Goal: Task Accomplishment & Management: Manage account settings

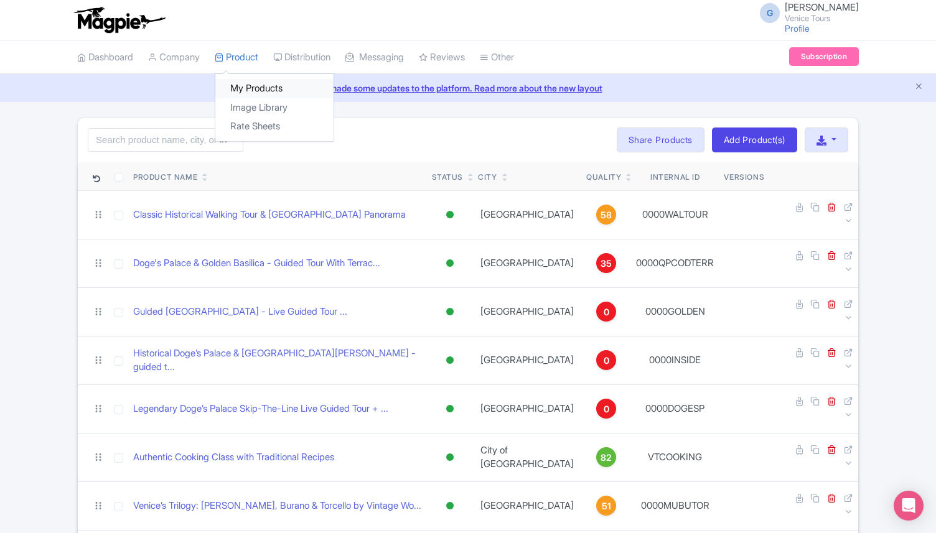
click at [260, 85] on link "My Products" at bounding box center [274, 88] width 118 height 19
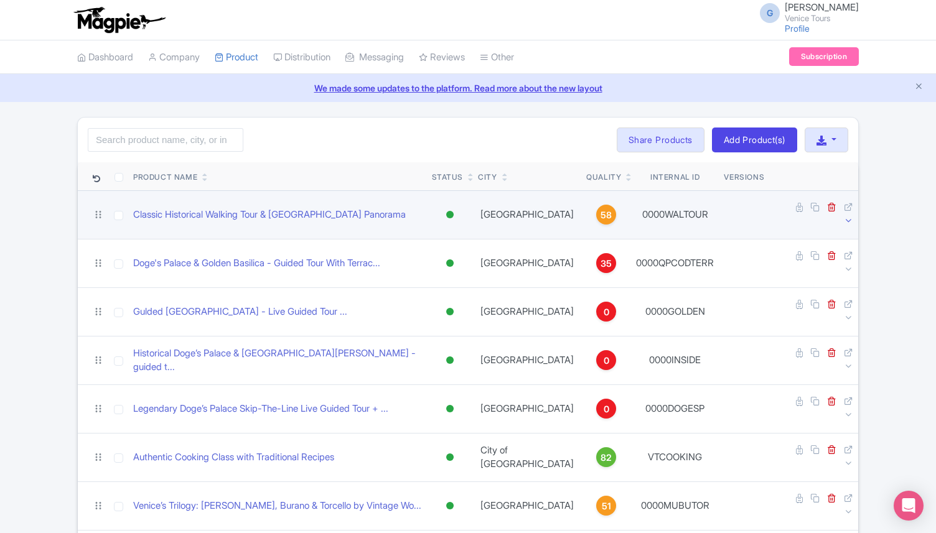
click at [850, 216] on icon at bounding box center [848, 220] width 9 height 9
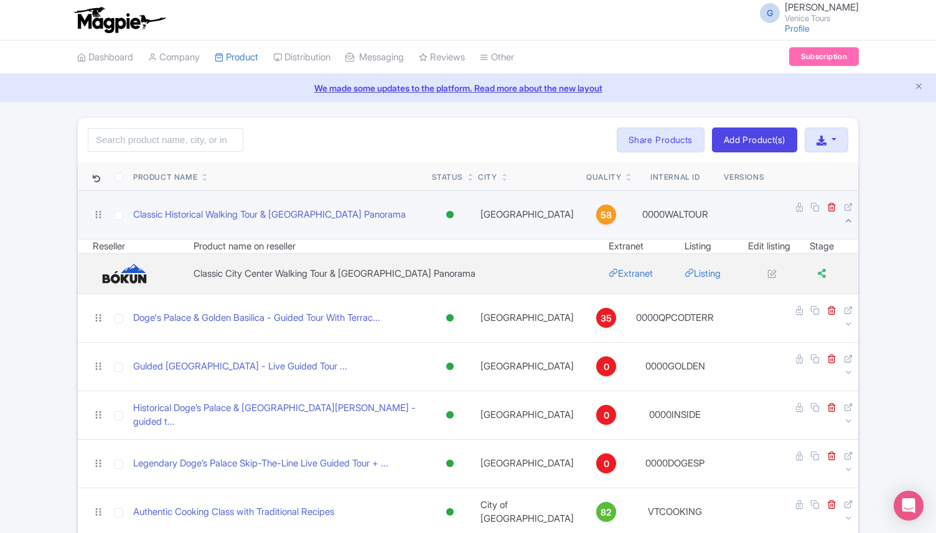
click at [851, 216] on icon at bounding box center [848, 220] width 9 height 9
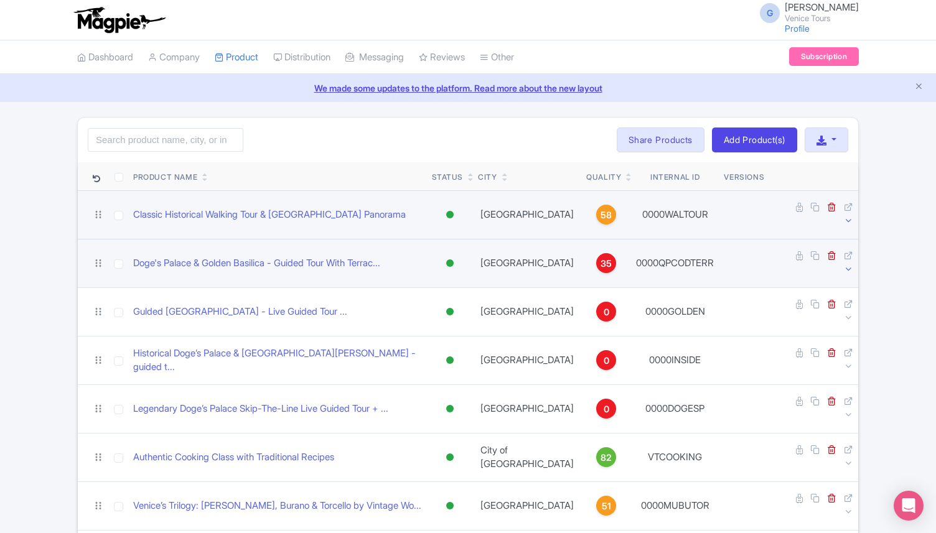
click at [849, 265] on icon at bounding box center [848, 269] width 9 height 9
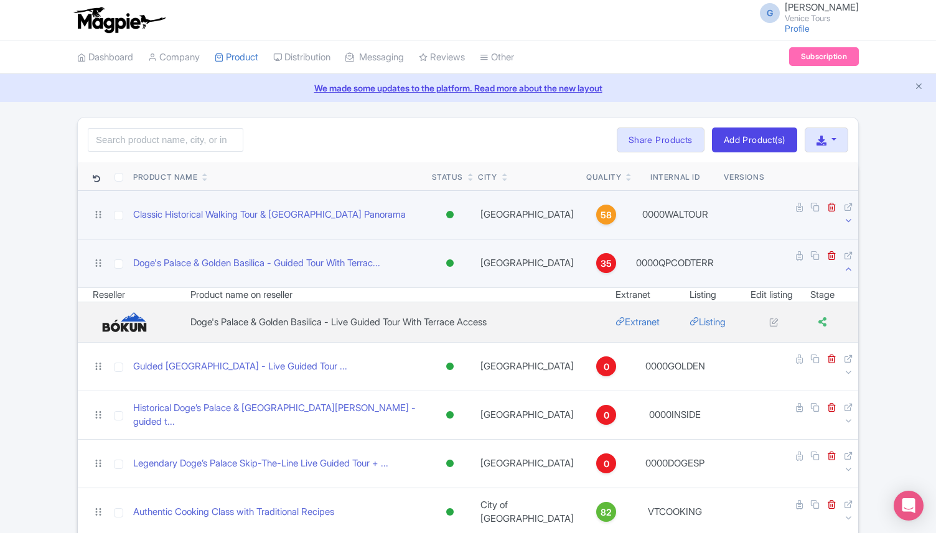
click at [849, 265] on icon at bounding box center [848, 269] width 9 height 9
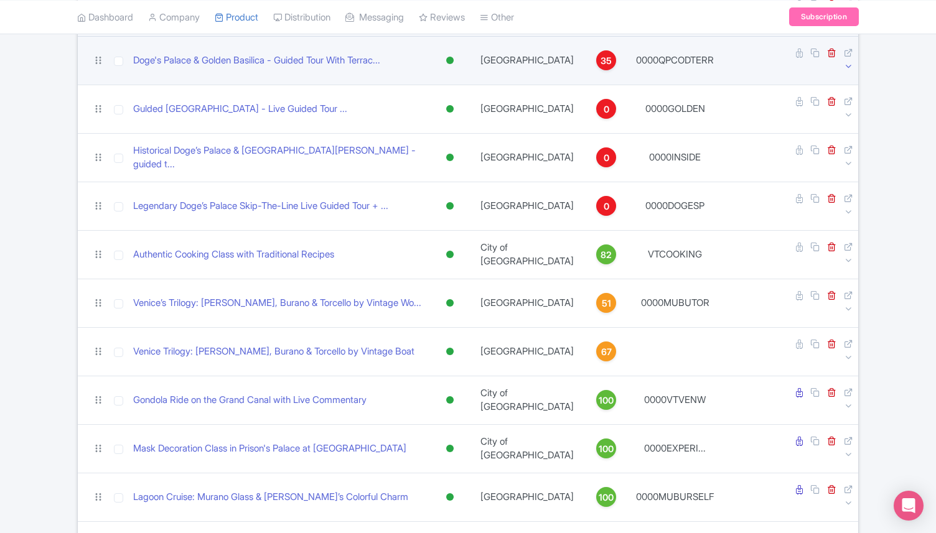
scroll to position [209, 0]
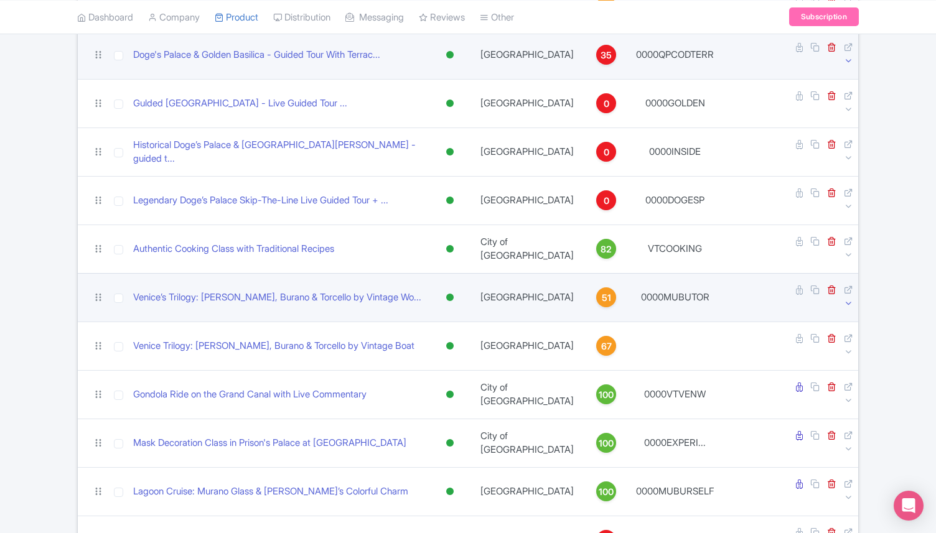
click at [847, 299] on icon at bounding box center [848, 303] width 9 height 9
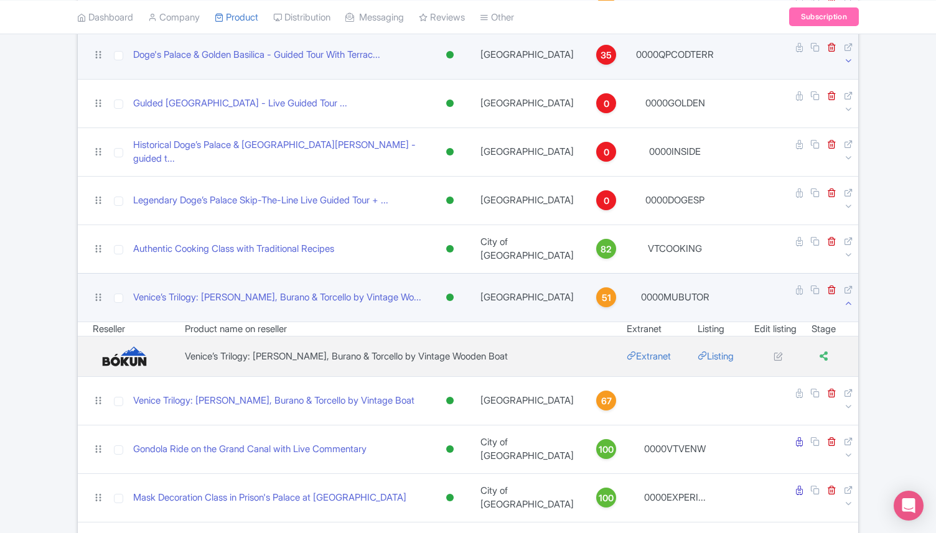
click at [847, 299] on icon at bounding box center [848, 303] width 9 height 9
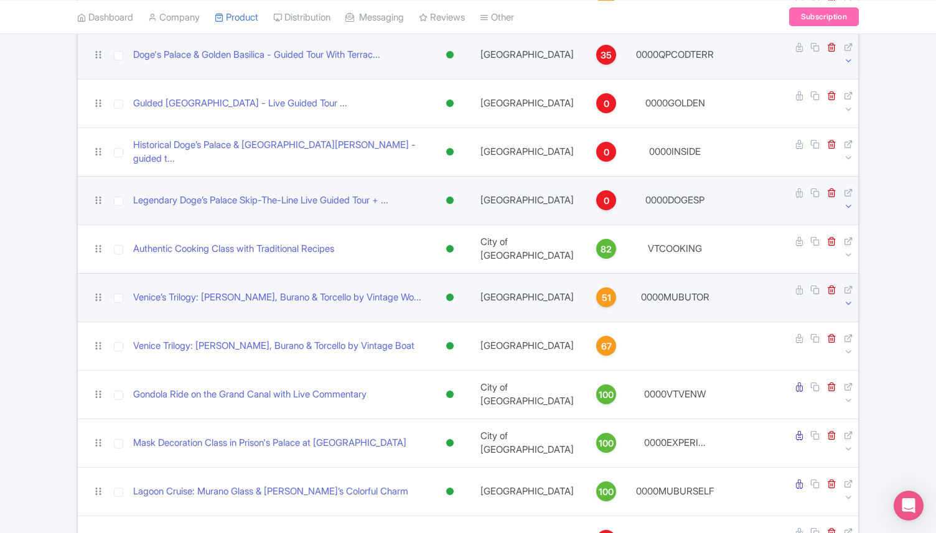
click at [848, 201] on link at bounding box center [848, 207] width 9 height 12
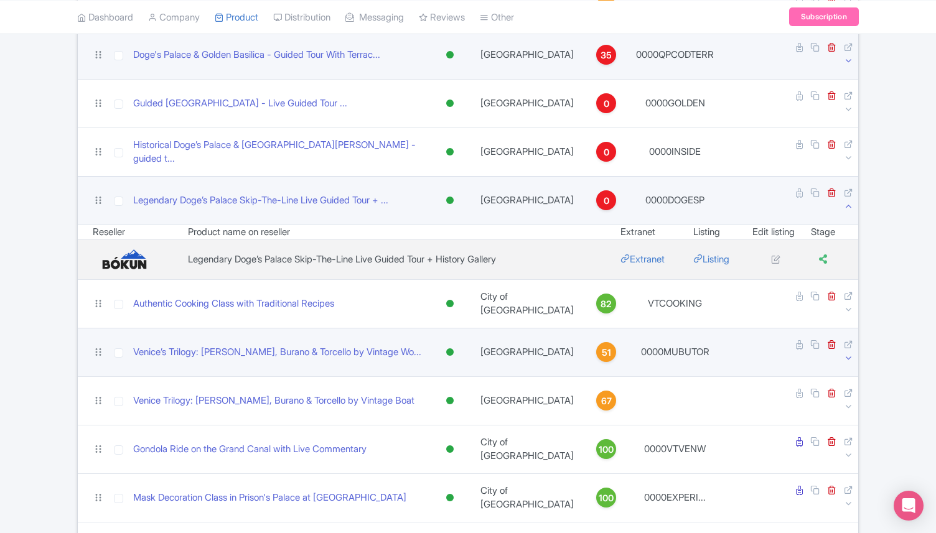
click at [848, 201] on link at bounding box center [848, 207] width 9 height 12
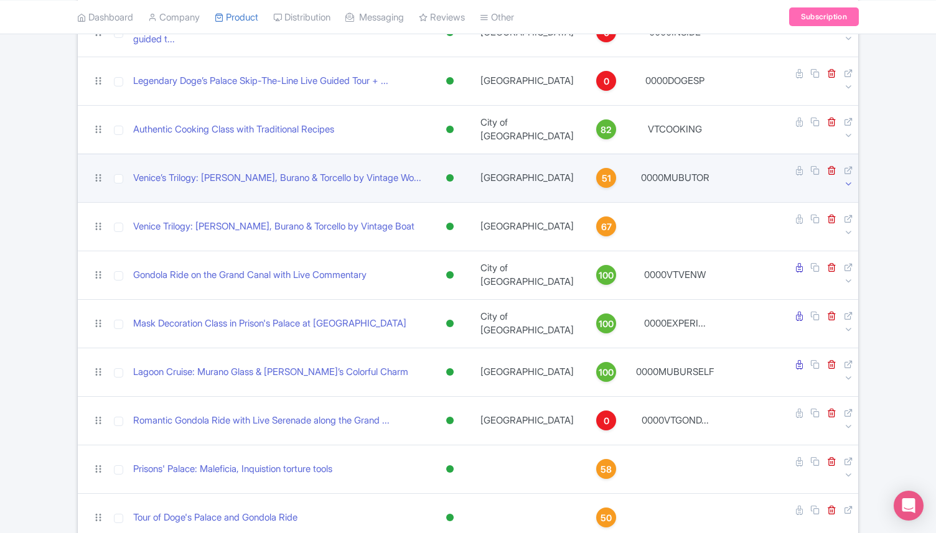
scroll to position [331, 0]
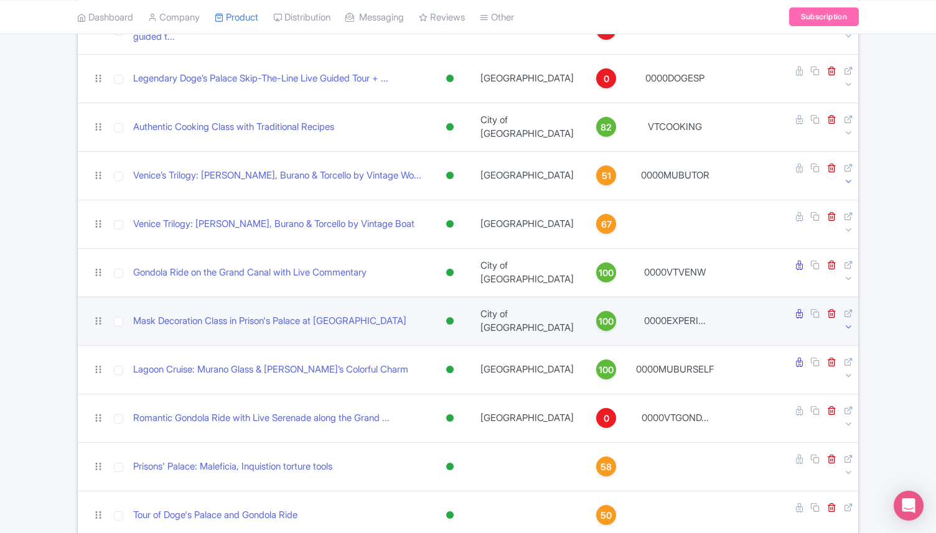
click at [847, 322] on icon at bounding box center [848, 326] width 9 height 9
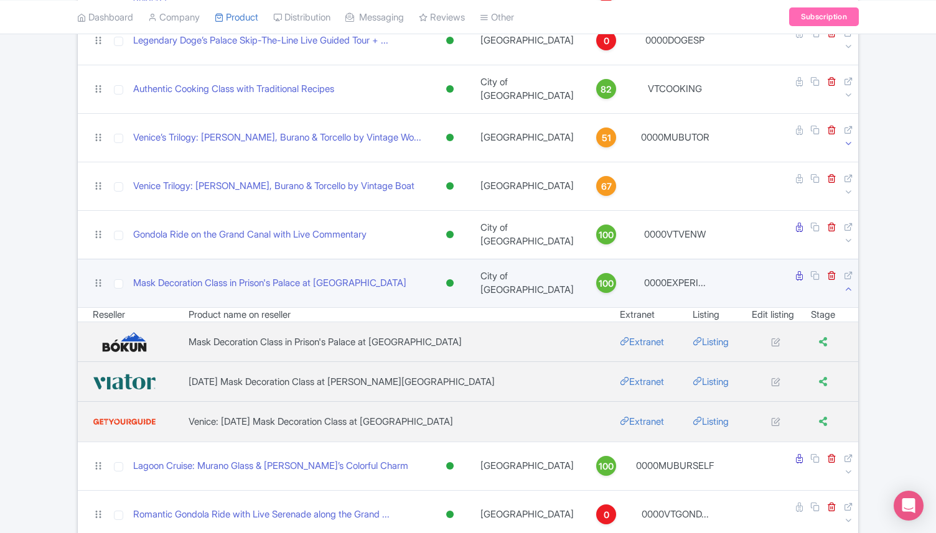
scroll to position [370, 0]
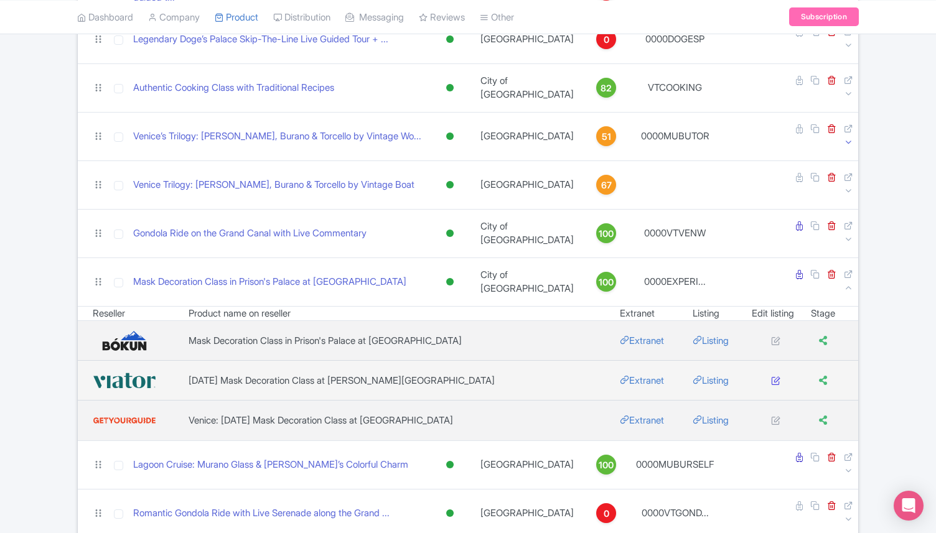
click at [771, 376] on icon at bounding box center [775, 380] width 9 height 9
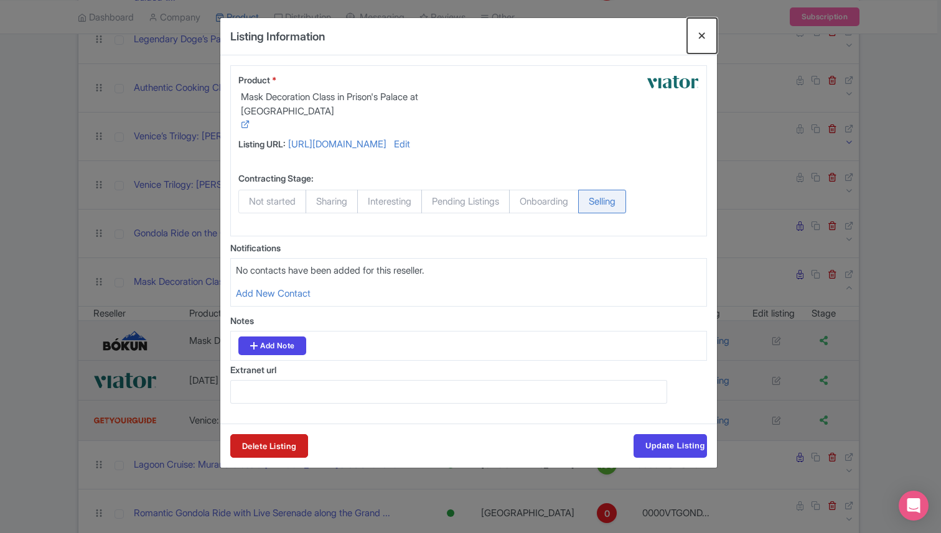
click at [702, 35] on button "Close" at bounding box center [702, 35] width 30 height 35
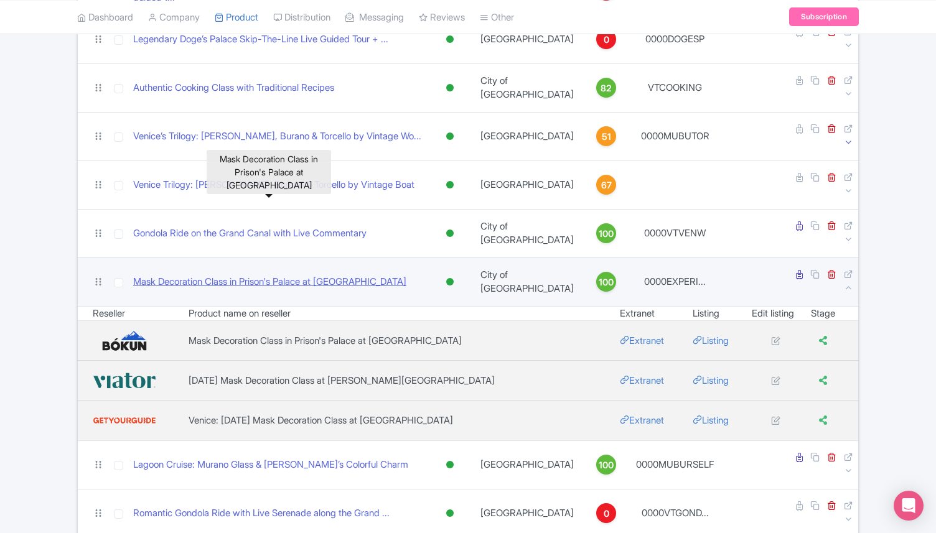
click at [171, 275] on link "Mask Decoration Class in Prison's Palace at [GEOGRAPHIC_DATA]" at bounding box center [269, 282] width 273 height 14
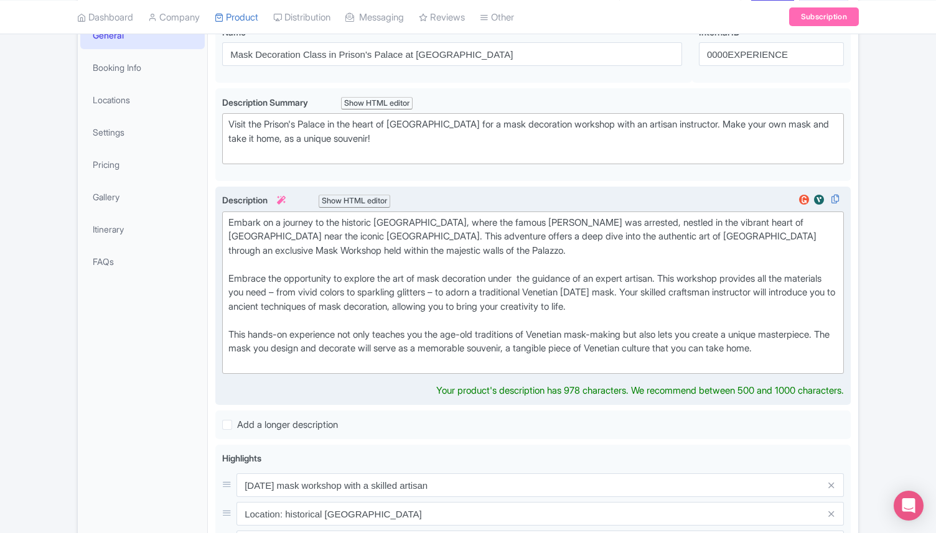
scroll to position [206, 0]
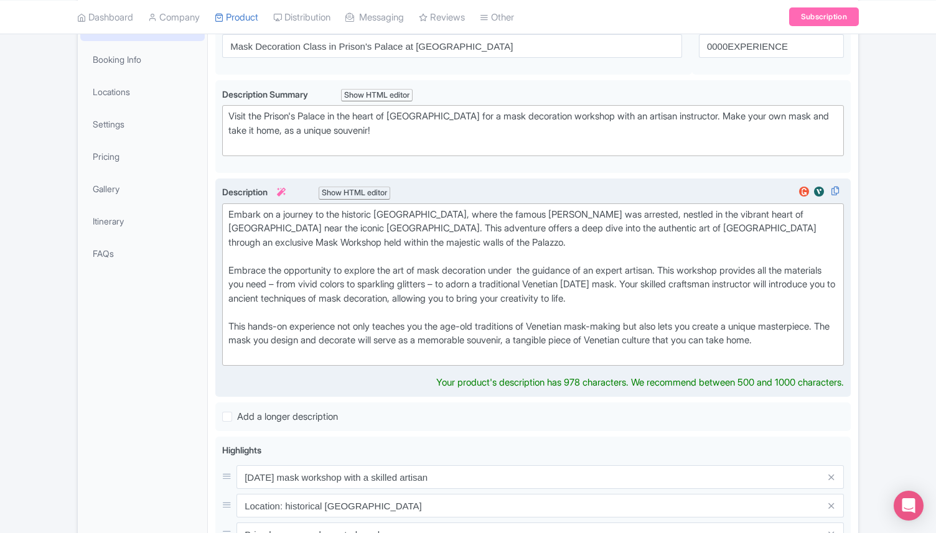
click at [279, 357] on div "Embark on a journey to the historic Prison’s Palace, where the famous Giacomo C…" at bounding box center [532, 285] width 609 height 154
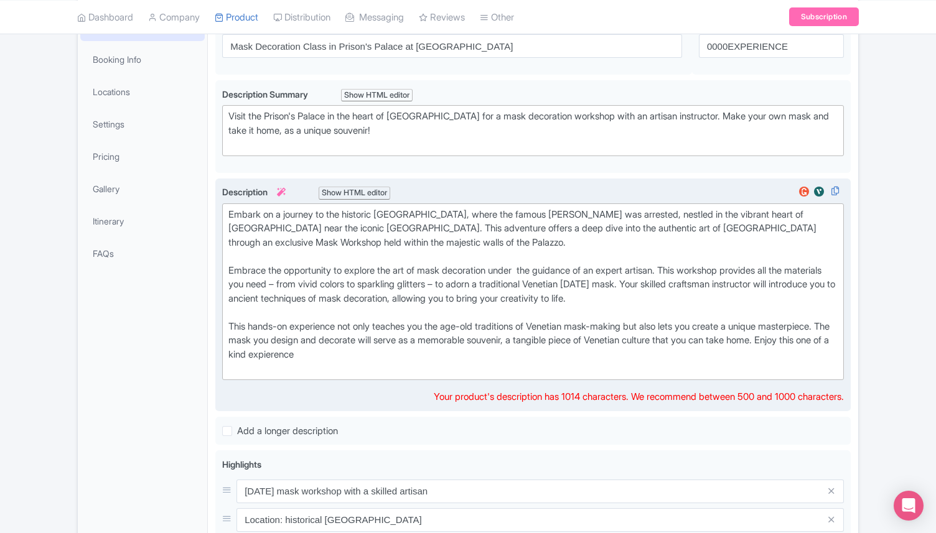
type trix-editor "<div>Embark on a journey to the historic Prison’s Palace, where the famous Giac…"
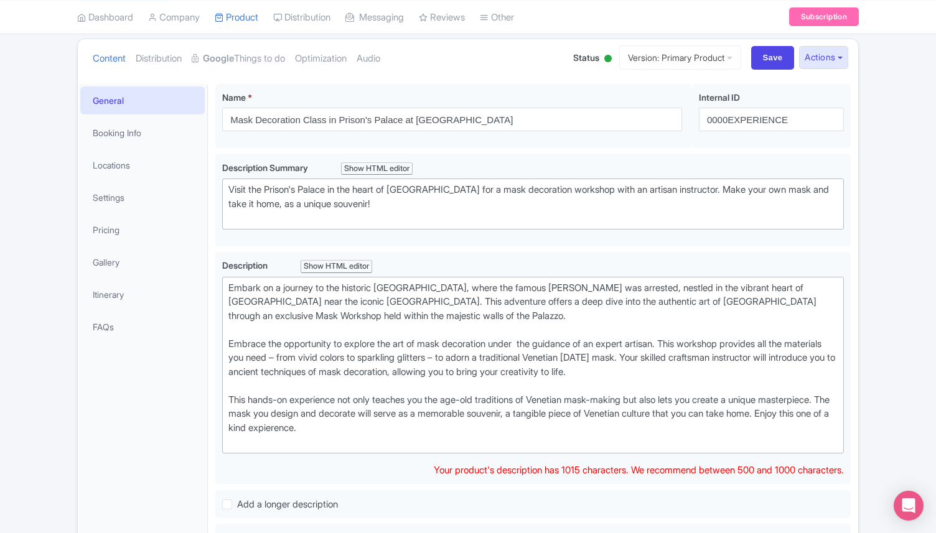
scroll to position [137, 0]
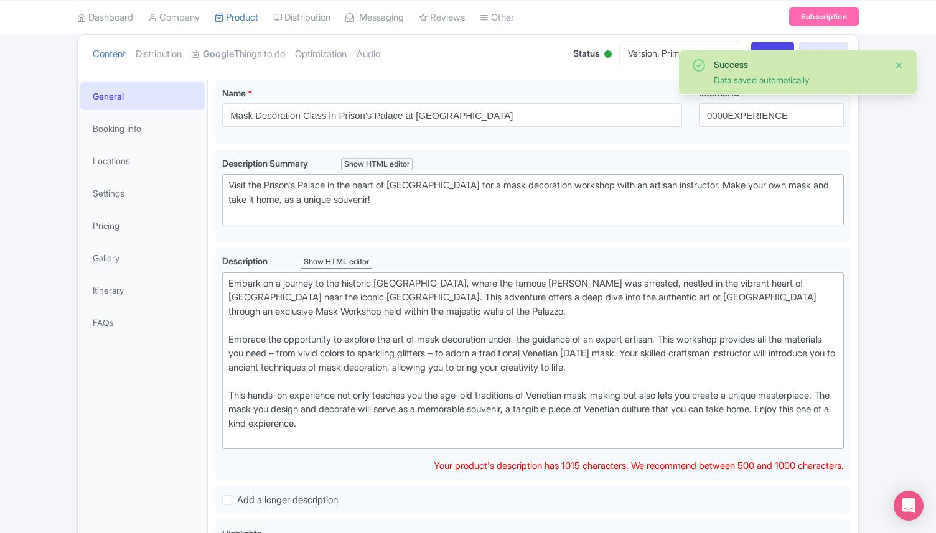
click at [898, 66] on button "Close" at bounding box center [899, 65] width 10 height 15
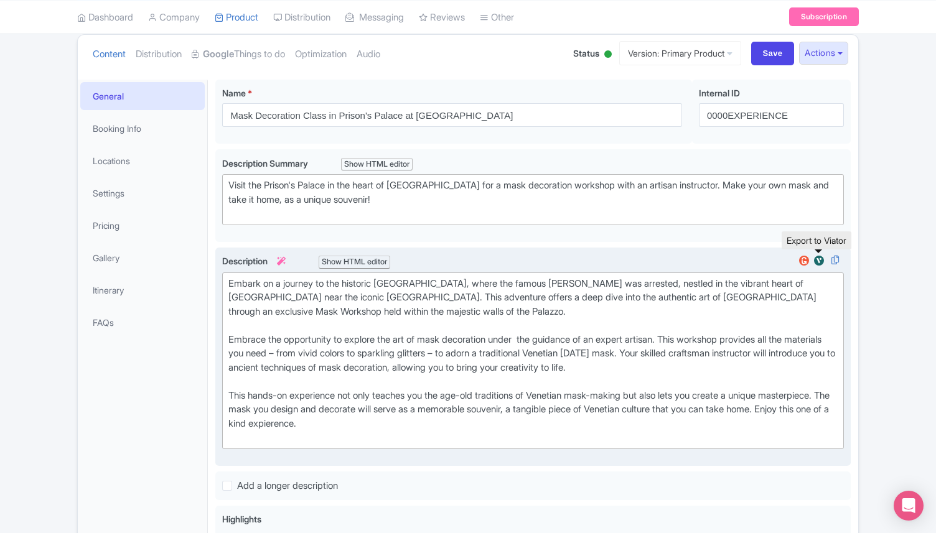
click at [816, 258] on img at bounding box center [819, 261] width 15 height 12
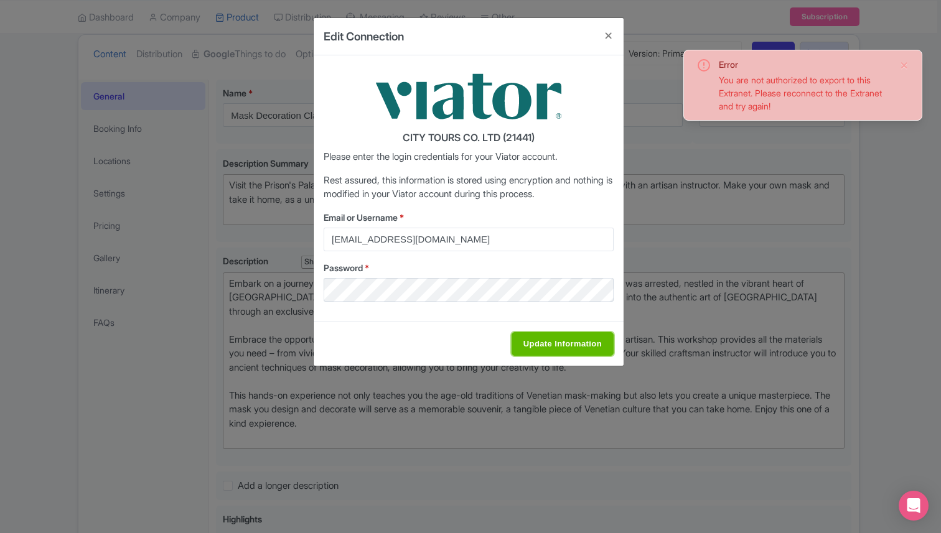
click at [554, 344] on input "Update Information" at bounding box center [563, 344] width 102 height 24
type input "Saving..."
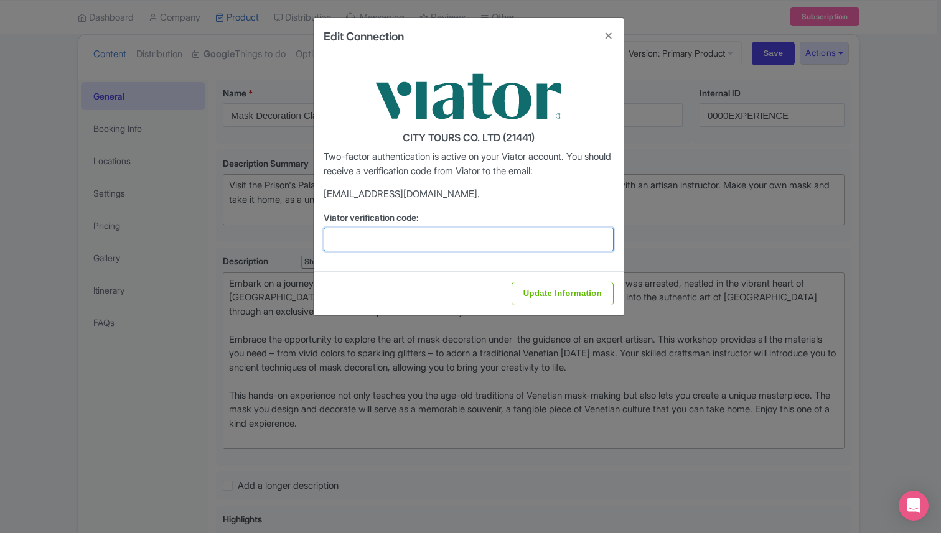
click at [399, 238] on input "Viator verification code:" at bounding box center [469, 240] width 290 height 24
type input "956399"
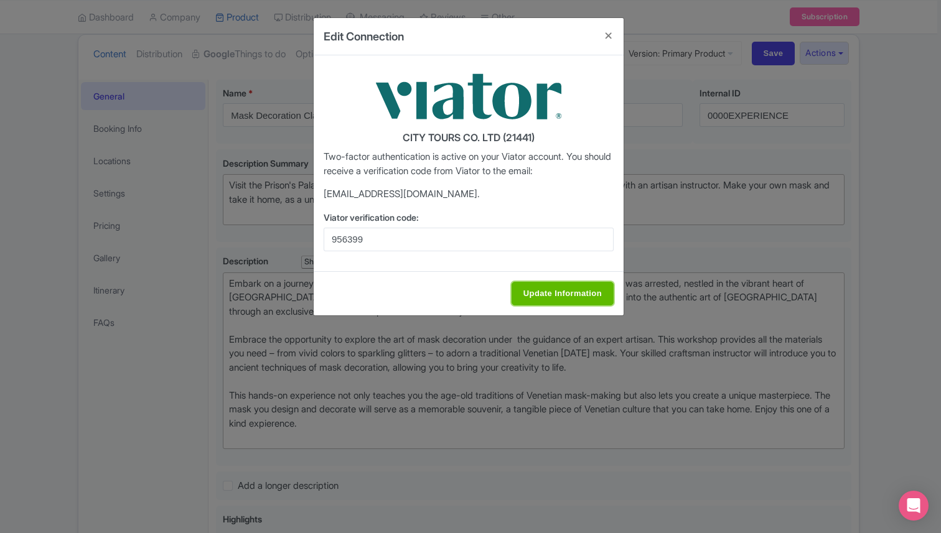
click at [555, 296] on input "Update Information" at bounding box center [563, 294] width 102 height 24
type input "Update Information"
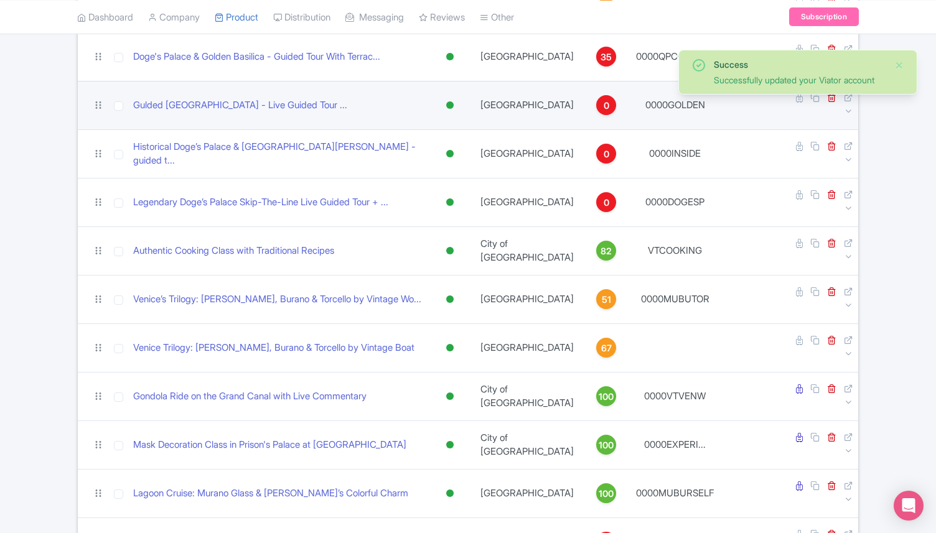
scroll to position [268, 0]
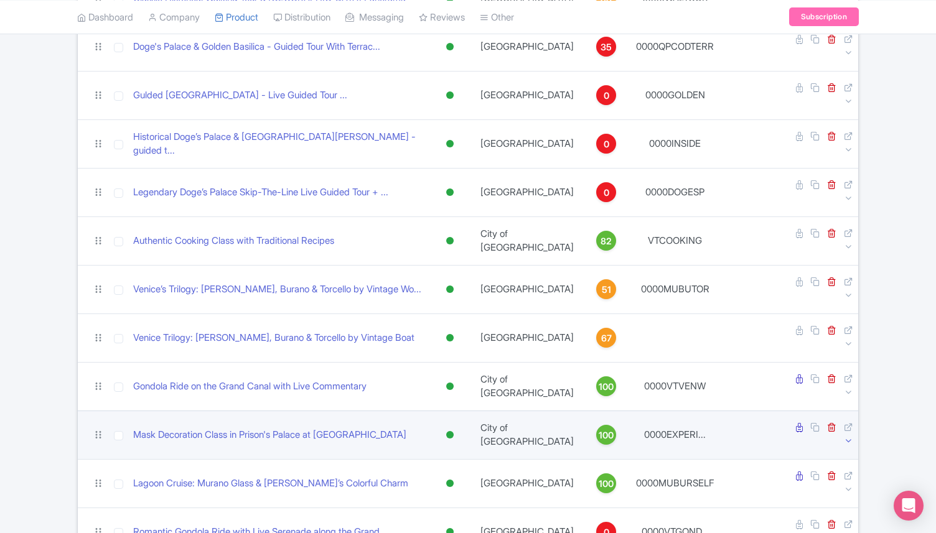
click at [847, 436] on icon at bounding box center [848, 440] width 9 height 9
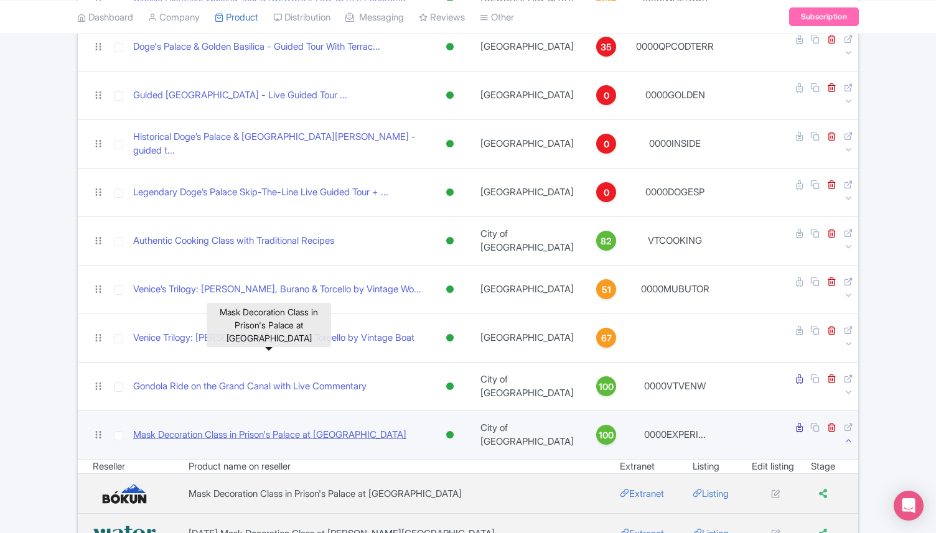
click at [255, 428] on link "Mask Decoration Class in Prison's Palace at [GEOGRAPHIC_DATA]" at bounding box center [269, 435] width 273 height 14
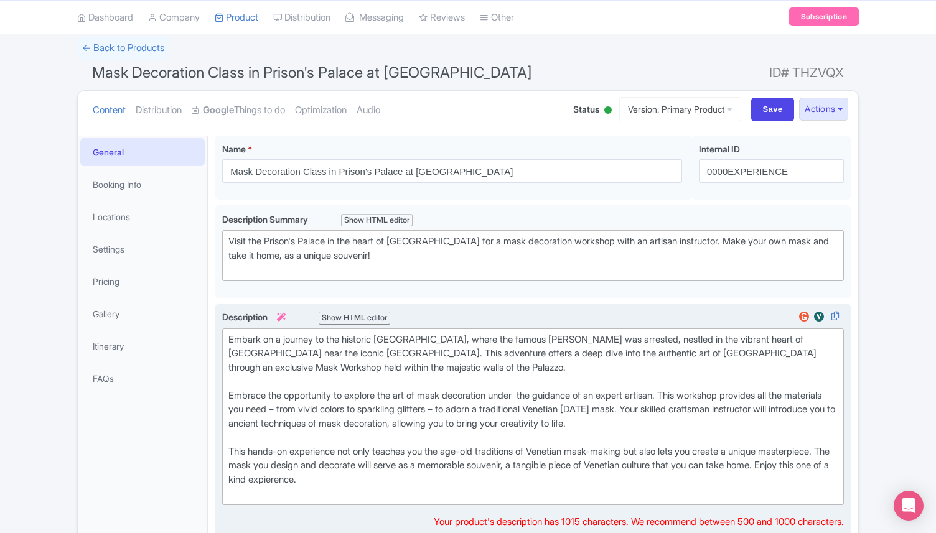
scroll to position [78, 0]
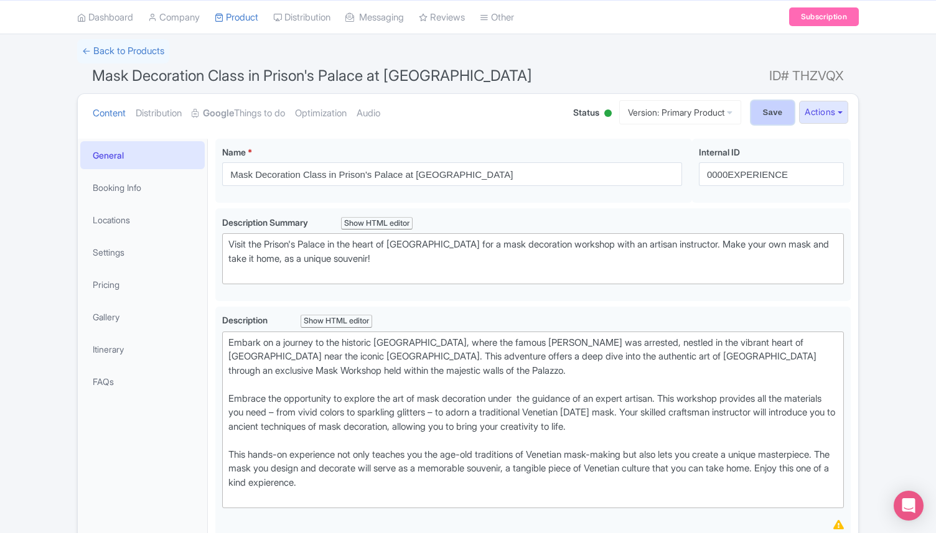
click at [767, 103] on input "Save" at bounding box center [773, 113] width 44 height 24
type input "Saving..."
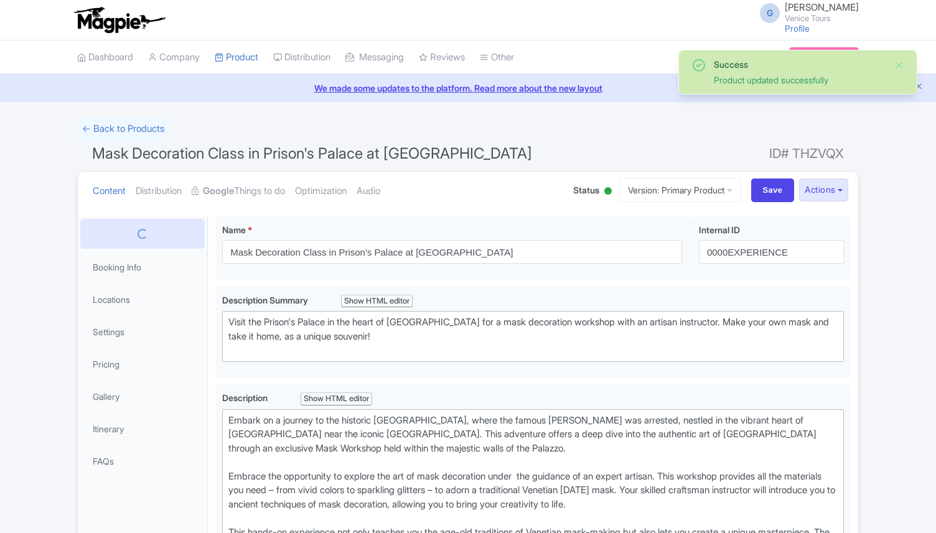
scroll to position [217, 0]
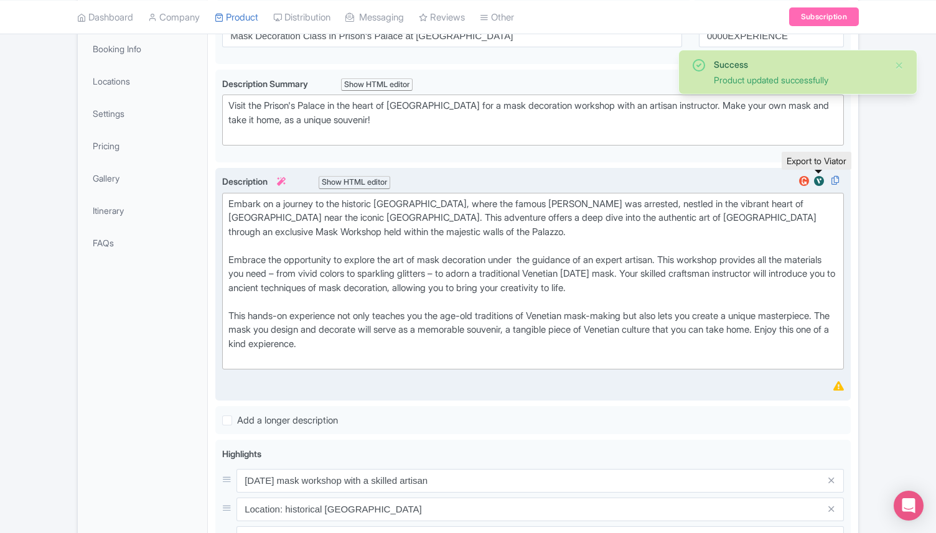
click at [817, 182] on img at bounding box center [819, 181] width 15 height 12
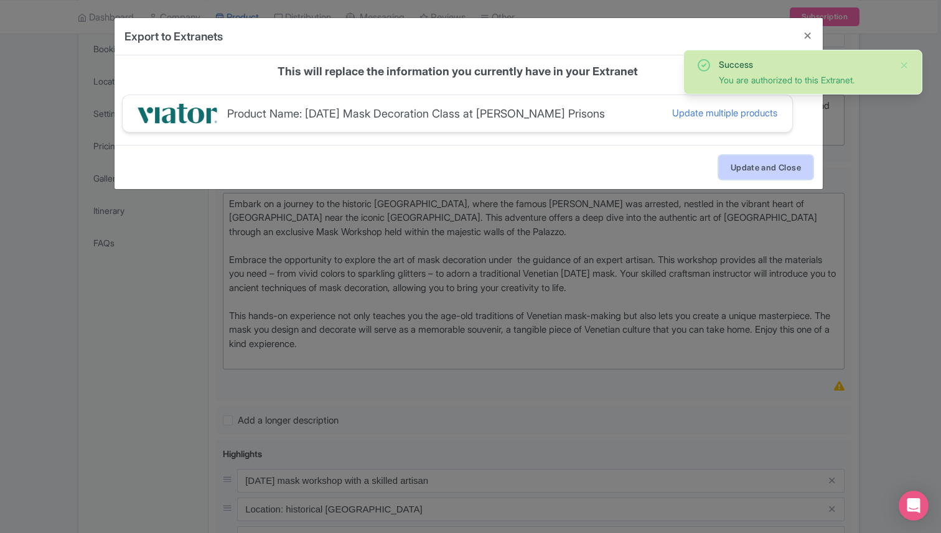
click at [764, 166] on button "Update and Close" at bounding box center [766, 168] width 94 height 24
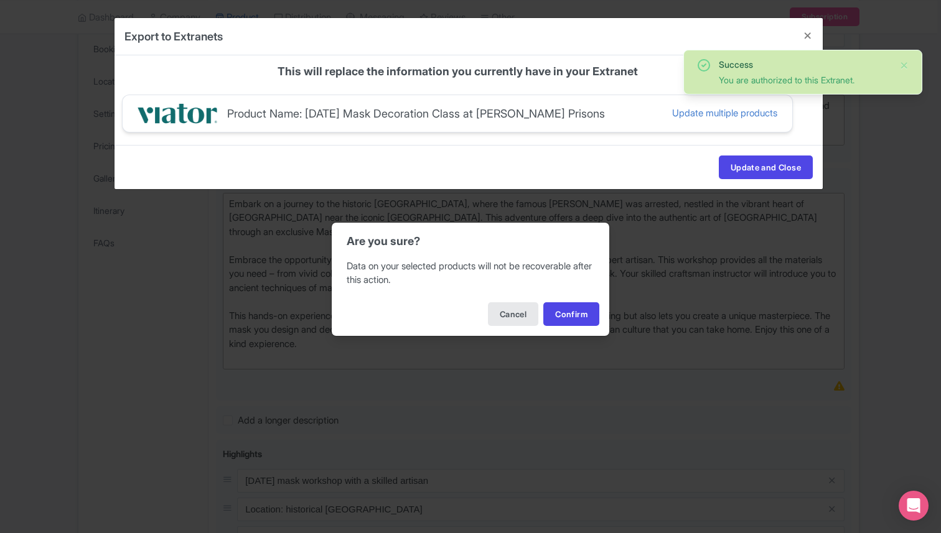
click at [570, 326] on div "Cancel Confirm" at bounding box center [471, 315] width 278 height 44
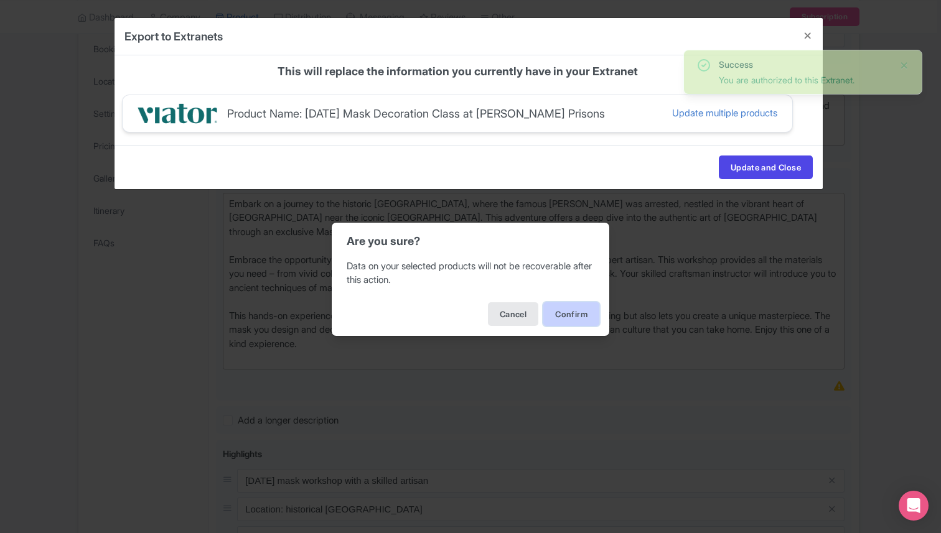
click at [570, 317] on button "Confirm" at bounding box center [571, 315] width 56 height 24
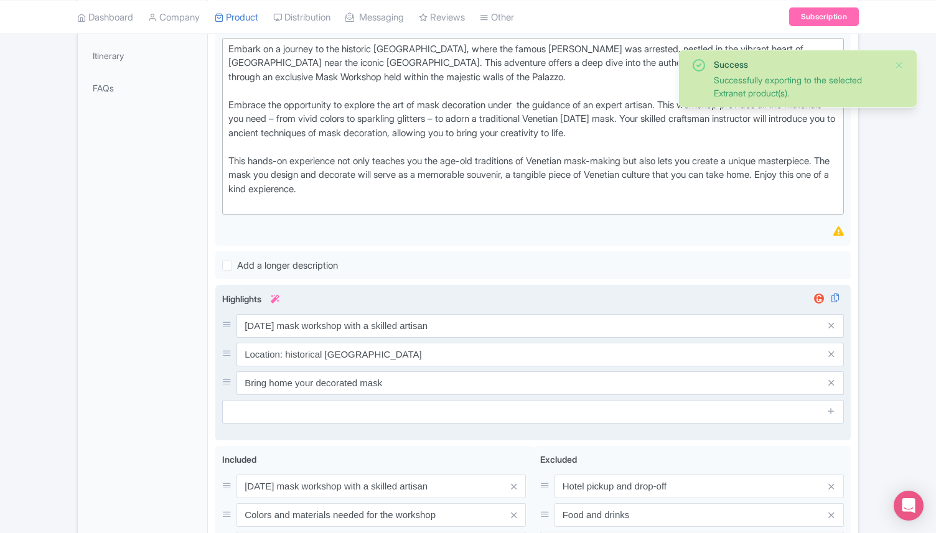
scroll to position [535, 0]
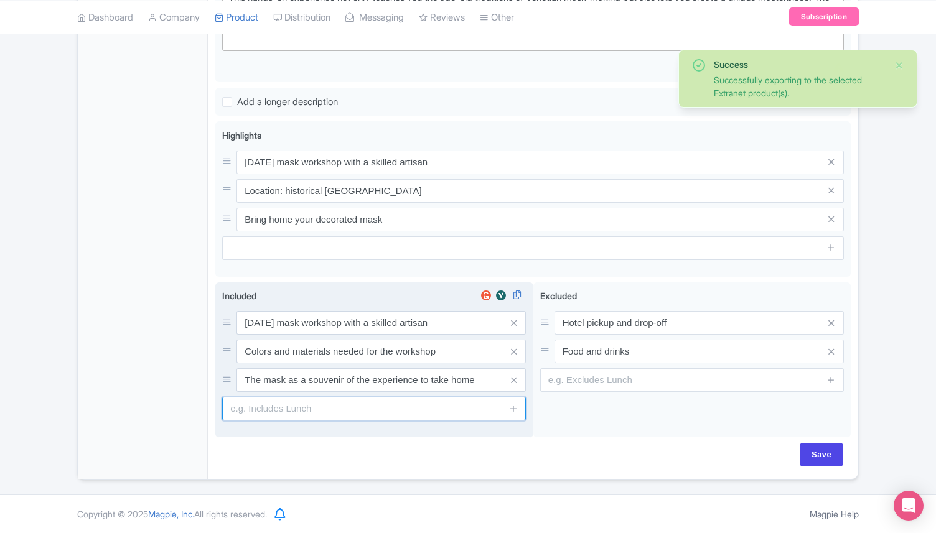
click at [302, 411] on input "text" at bounding box center [374, 409] width 304 height 24
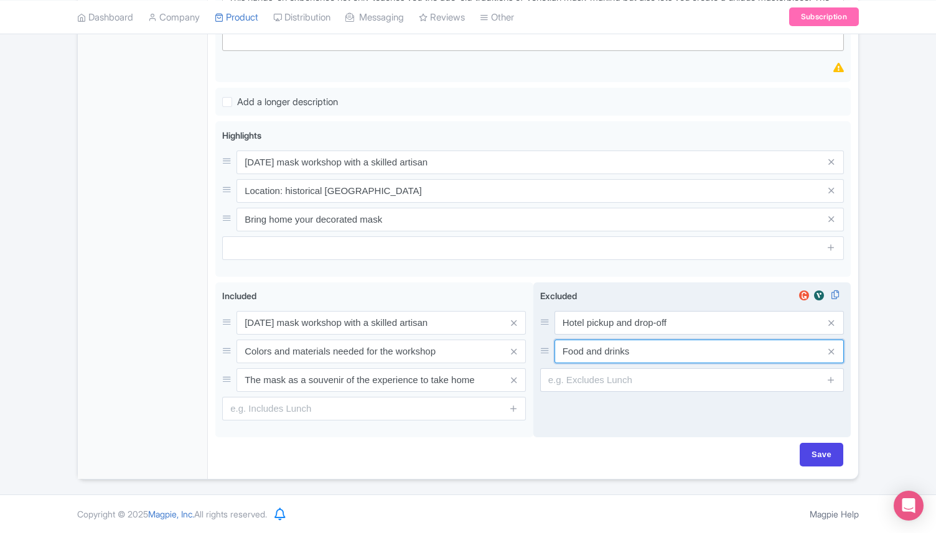
drag, startPoint x: 637, startPoint y: 355, endPoint x: 592, endPoint y: 354, distance: 45.5
click at [592, 354] on input "Food and drinks" at bounding box center [699, 352] width 289 height 24
type input "Food"
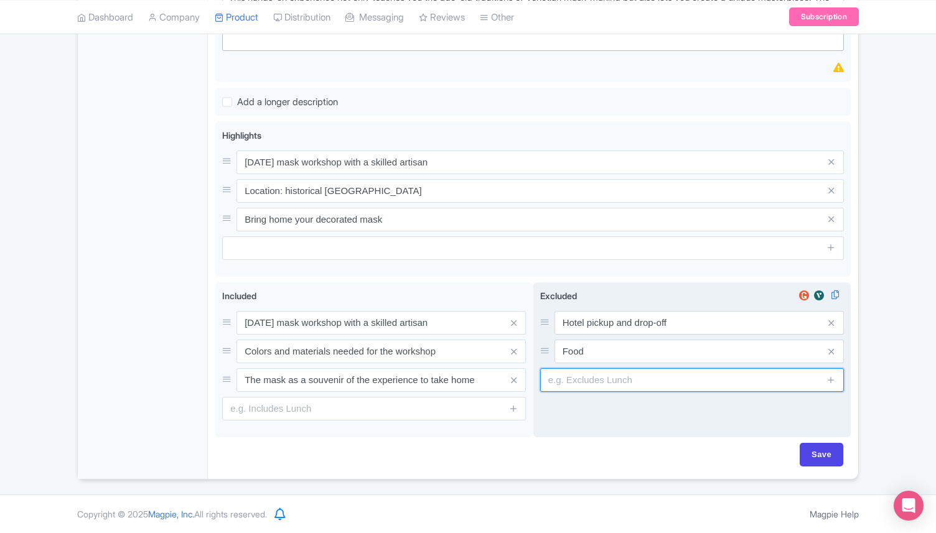
click at [589, 375] on input "text" at bounding box center [692, 380] width 304 height 24
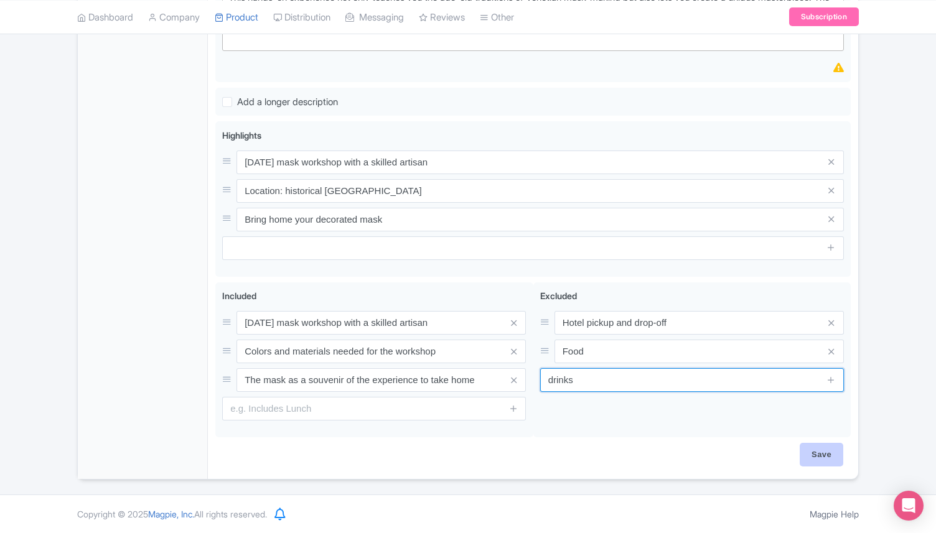
type input "drinks"
click at [814, 450] on input "Save" at bounding box center [822, 455] width 44 height 24
type input "Saving..."
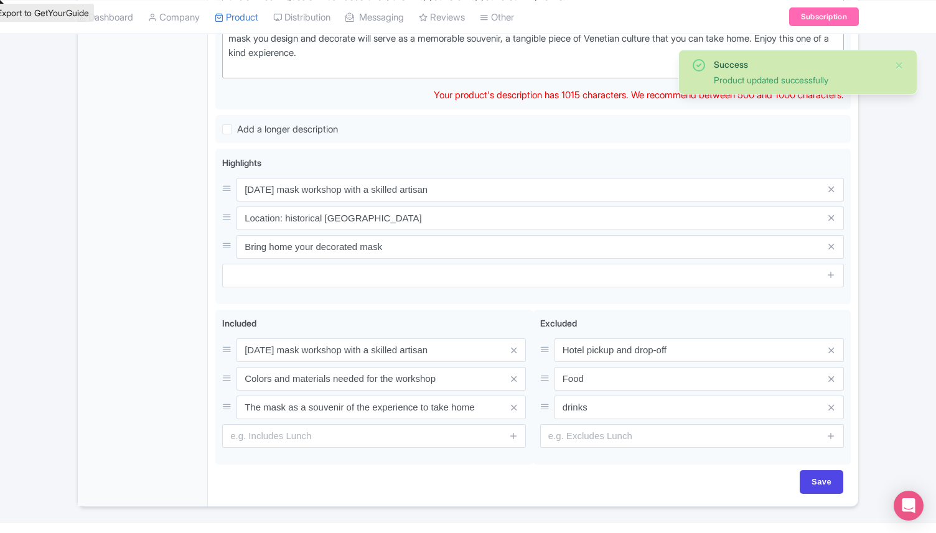
scroll to position [535, 0]
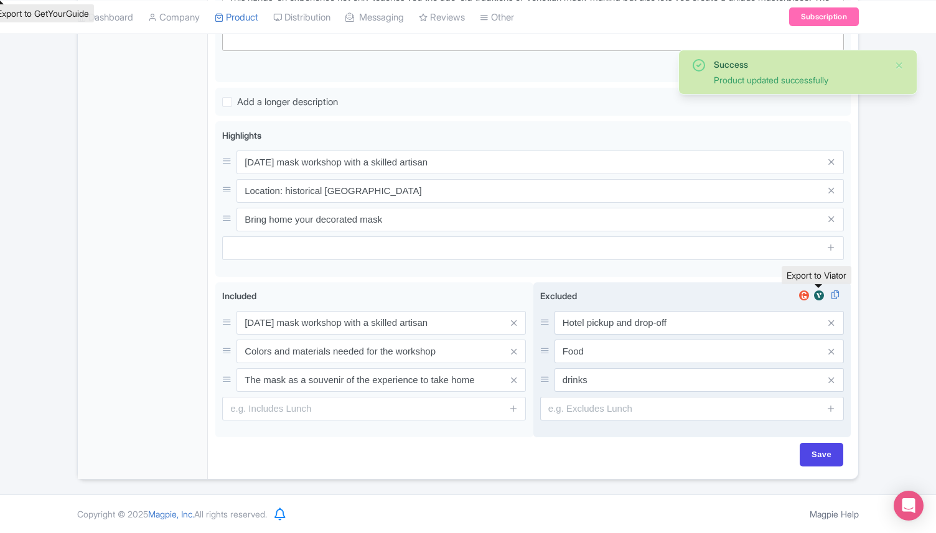
click at [821, 297] on img at bounding box center [819, 295] width 15 height 12
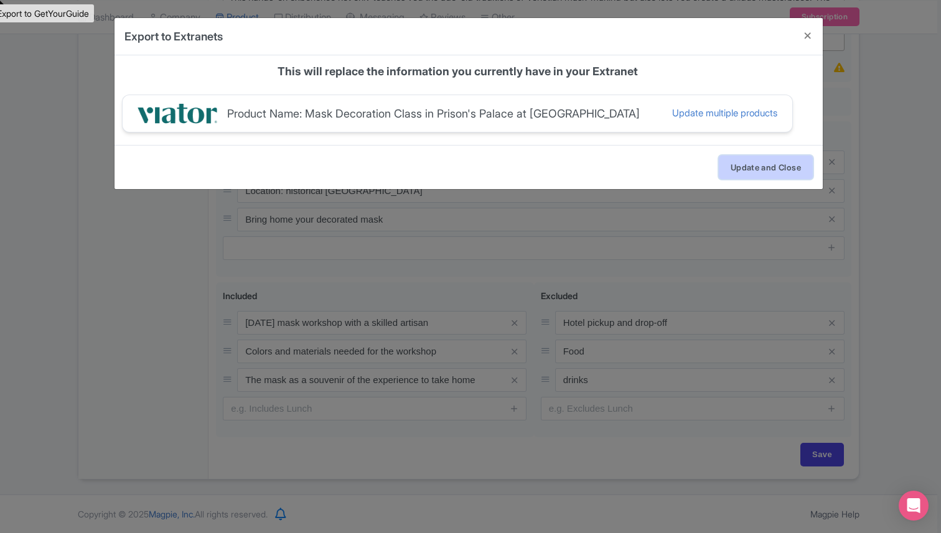
click at [766, 165] on button "Update and Close" at bounding box center [766, 168] width 94 height 24
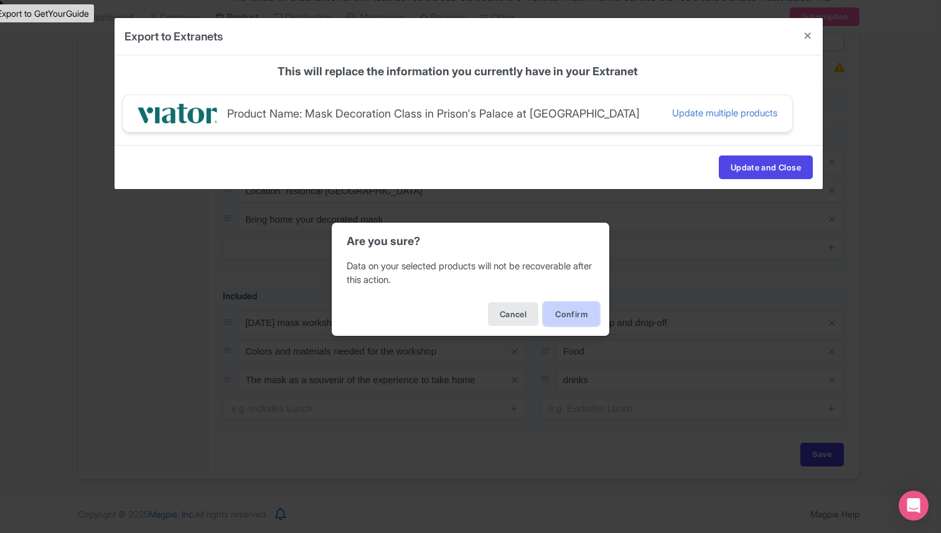
click at [582, 307] on button "Confirm" at bounding box center [571, 315] width 56 height 24
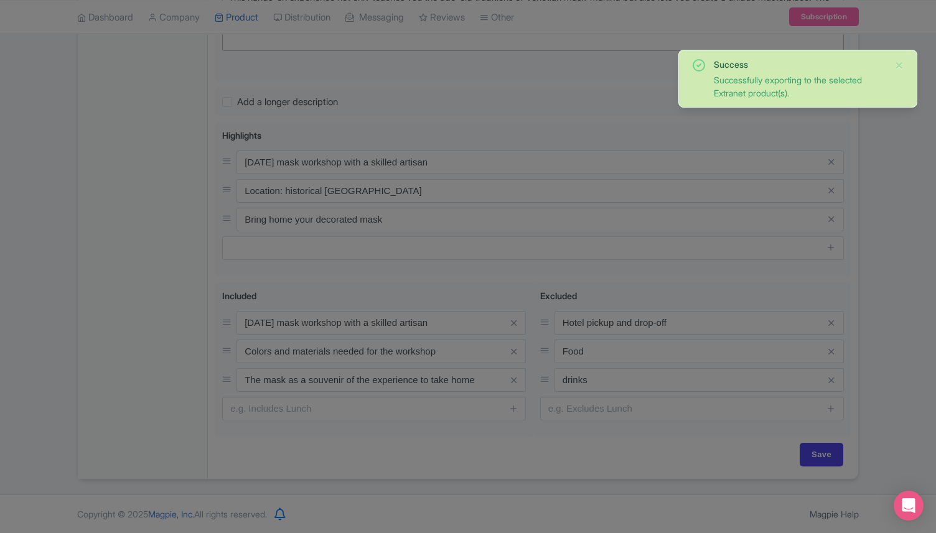
scroll to position [0, 0]
